Goal: Navigation & Orientation: Find specific page/section

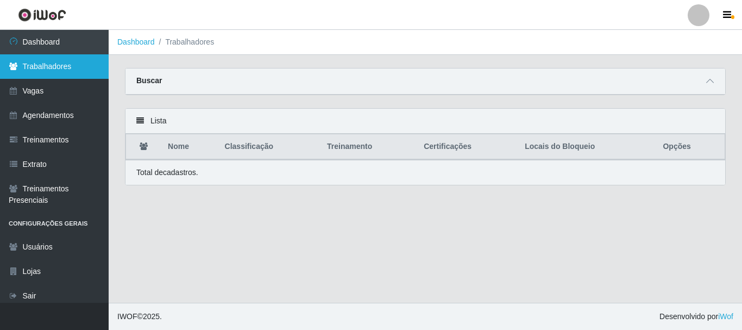
click at [48, 64] on link "Trabalhadores" at bounding box center [54, 66] width 109 height 24
click at [73, 73] on link "Trabalhadores" at bounding box center [54, 66] width 109 height 24
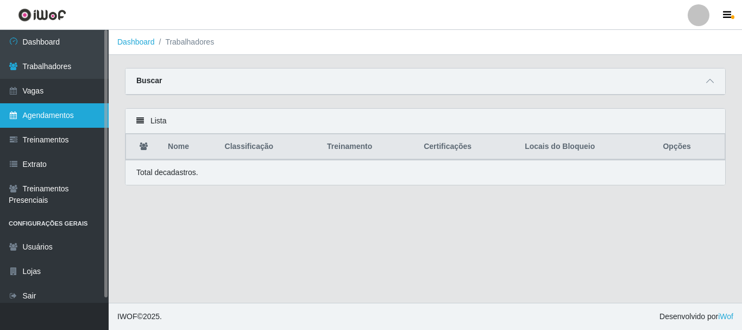
click at [50, 121] on link "Agendamentos" at bounding box center [54, 115] width 109 height 24
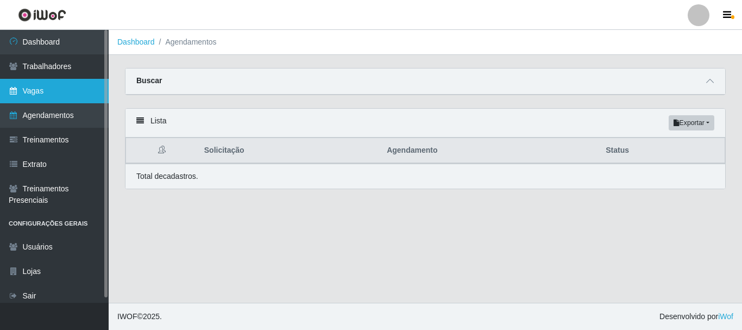
click at [49, 83] on link "Vagas" at bounding box center [54, 91] width 109 height 24
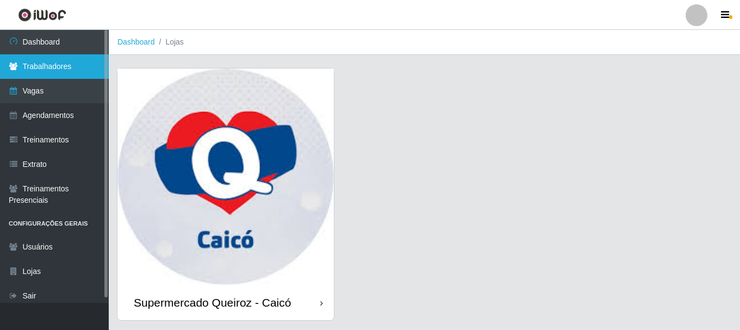
click at [51, 68] on link "Trabalhadores" at bounding box center [54, 66] width 109 height 24
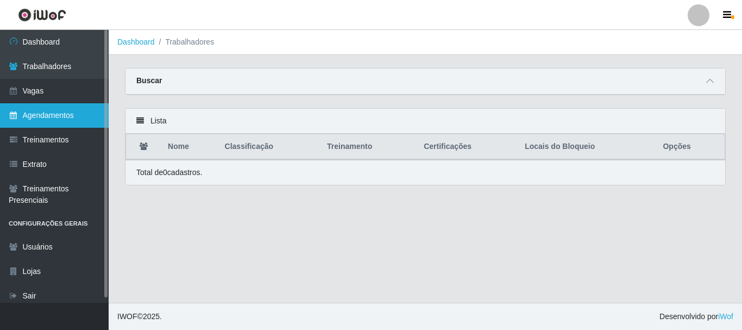
click at [43, 117] on link "Agendamentos" at bounding box center [54, 115] width 109 height 24
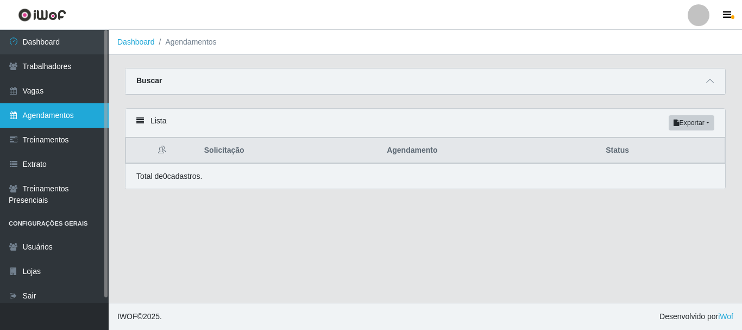
click at [36, 114] on link "Agendamentos" at bounding box center [54, 115] width 109 height 24
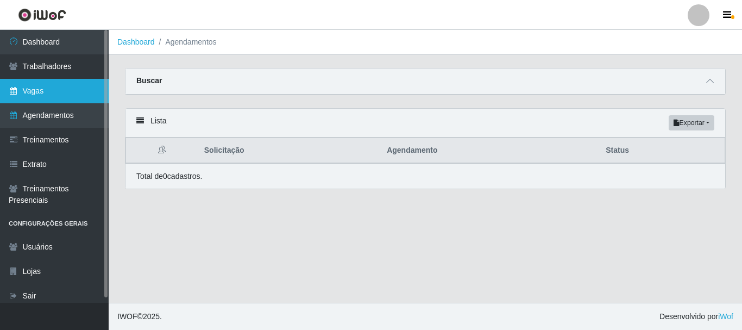
click at [42, 94] on link "Vagas" at bounding box center [54, 91] width 109 height 24
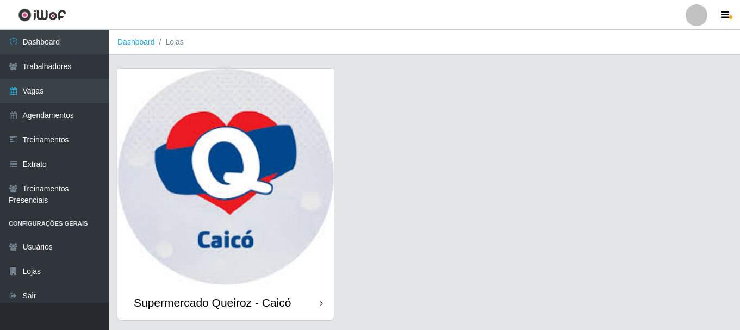
click at [235, 204] on img at bounding box center [225, 176] width 216 height 216
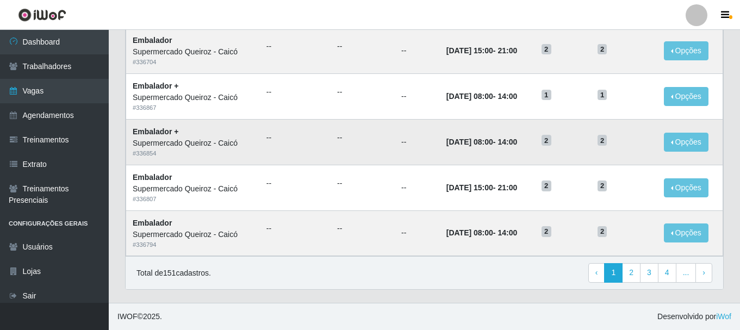
scroll to position [591, 0]
click at [705, 277] on link "› Next" at bounding box center [703, 273] width 17 height 20
click at [701, 275] on link "› Next" at bounding box center [703, 273] width 17 height 20
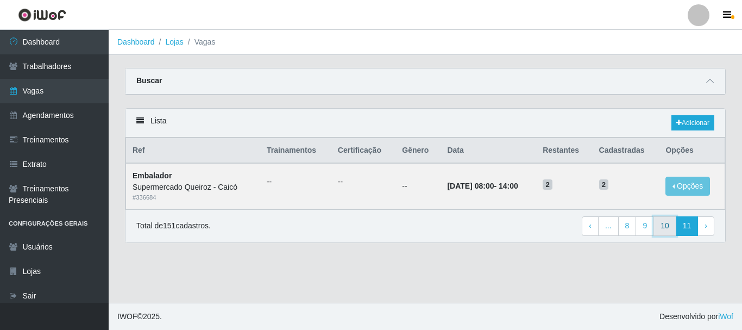
click at [666, 230] on link "10" at bounding box center [665, 226] width 23 height 20
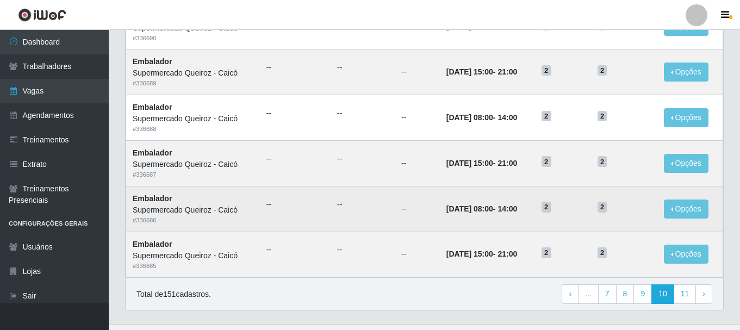
scroll to position [591, 0]
